Goal: Find specific page/section: Find specific page/section

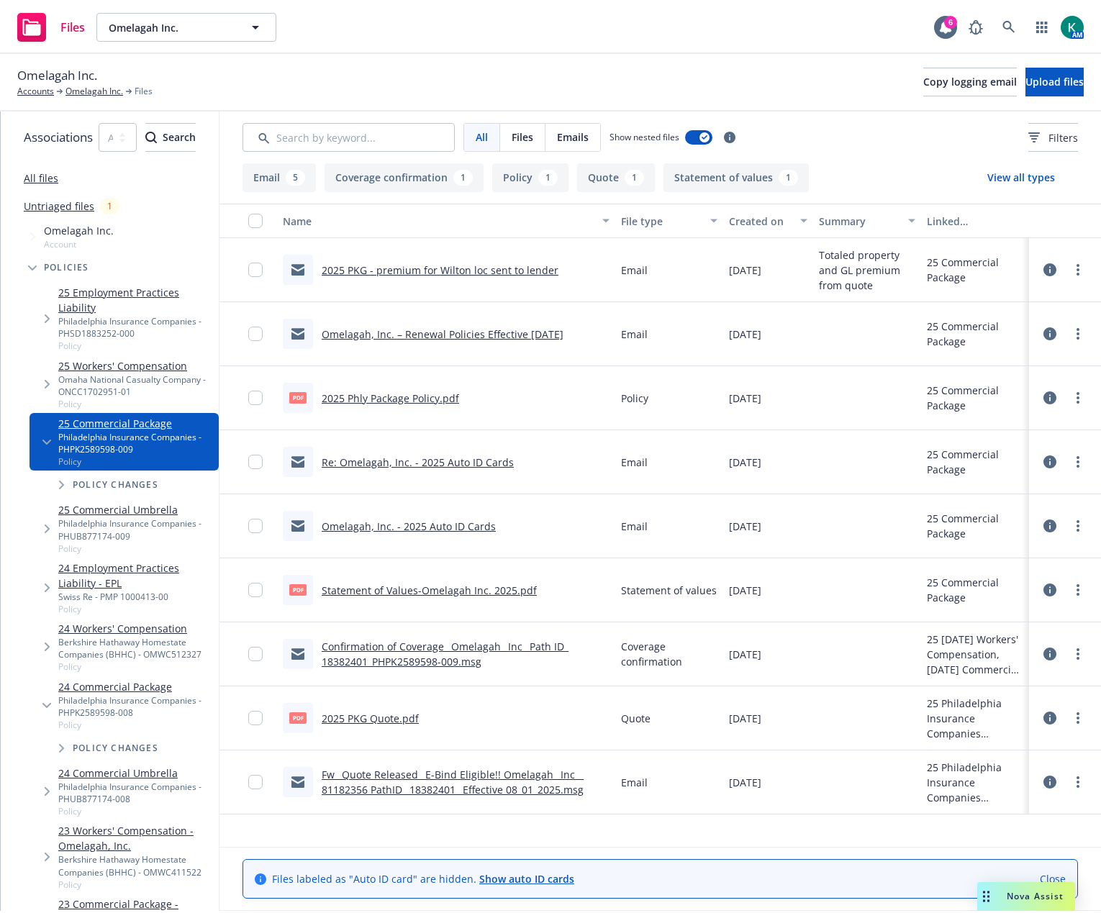
scroll to position [144, 0]
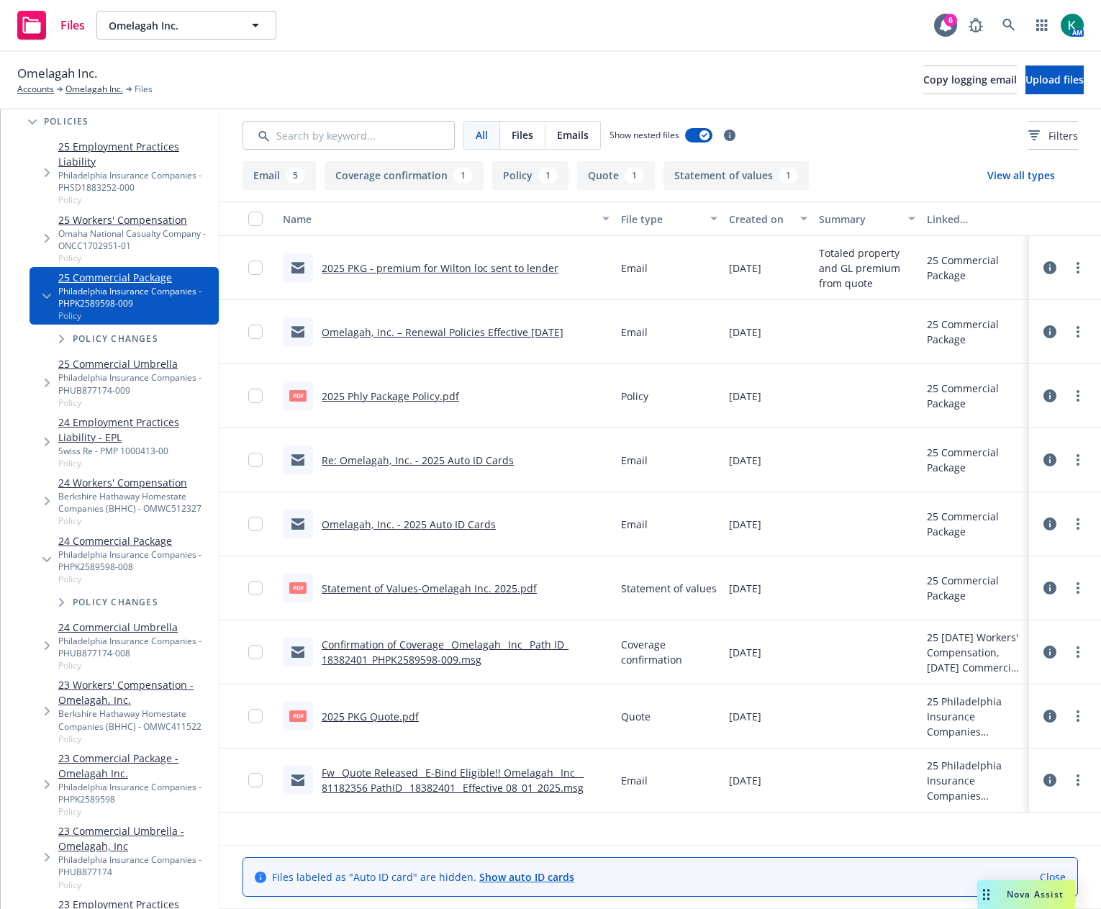
click at [780, 39] on div "Files Omelagah Inc. Omelagah Inc. 6 AM" at bounding box center [550, 26] width 1101 height 52
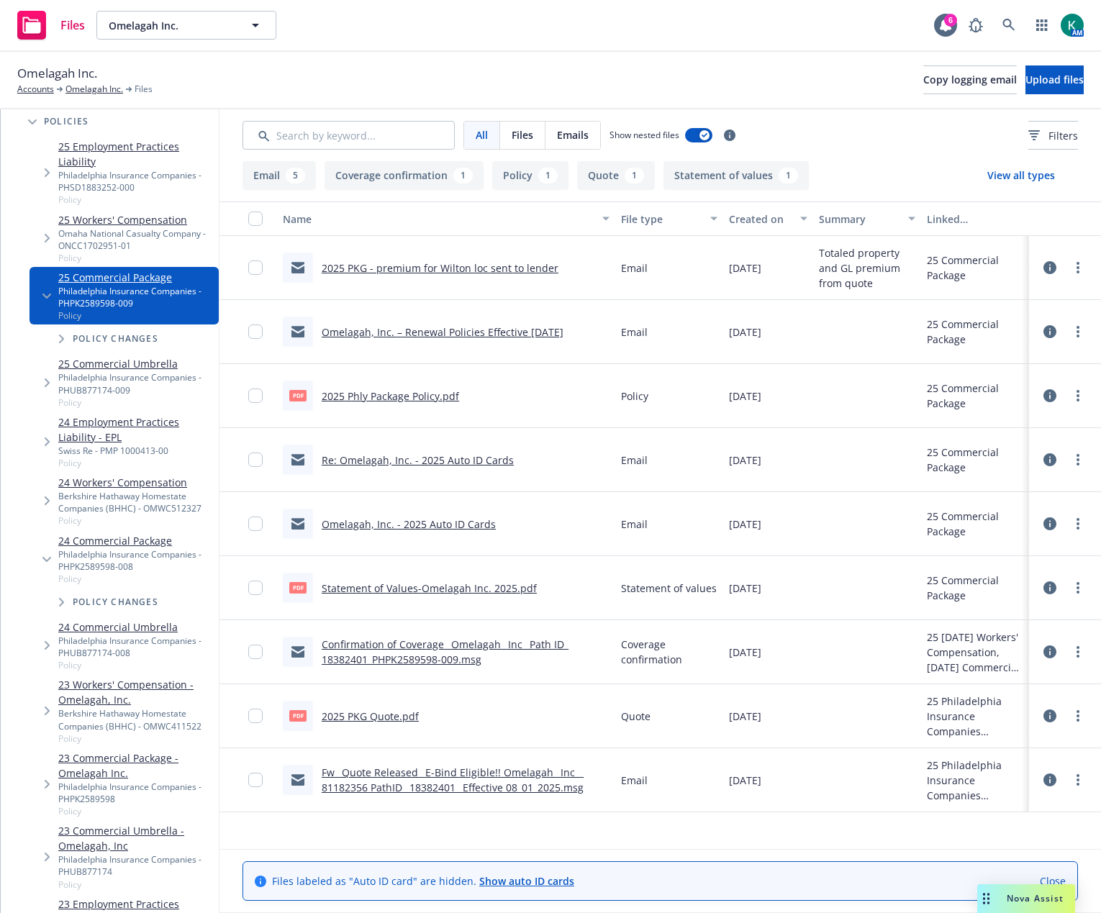
click at [650, 37] on div "Files Omelagah Inc. Omelagah Inc. 6 AM" at bounding box center [550, 26] width 1101 height 52
click at [556, 45] on div "Files Omelagah Inc. Omelagah Inc. 6 AM" at bounding box center [550, 26] width 1101 height 52
click at [533, 58] on div "Omelagah Inc. Accounts Omelagah Inc. Files Copy logging email Upload files" at bounding box center [550, 81] width 1101 height 58
click at [378, 86] on div "Omelagah Inc. Accounts Omelagah Inc. Files Copy logging email Upload files" at bounding box center [550, 80] width 1067 height 32
click at [98, 91] on link "Omelagah Inc." at bounding box center [94, 89] width 58 height 13
